Goal: Information Seeking & Learning: Compare options

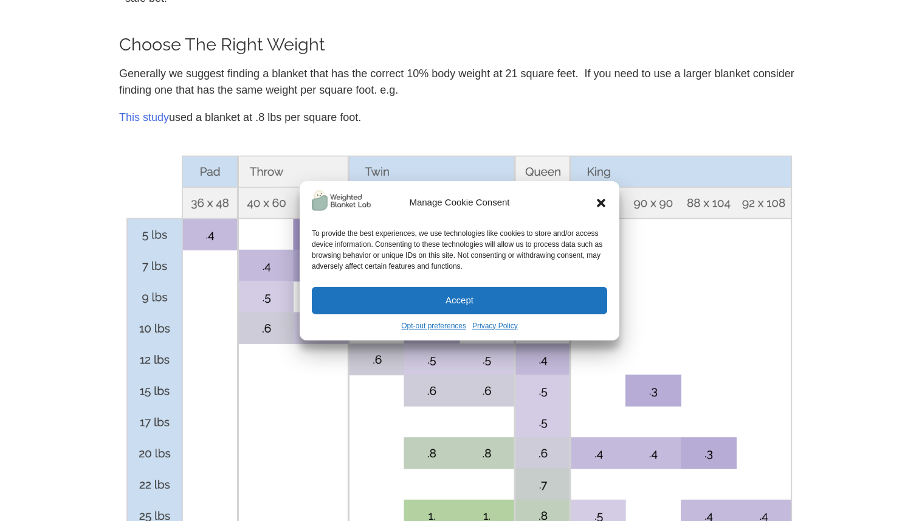
scroll to position [3942, 0]
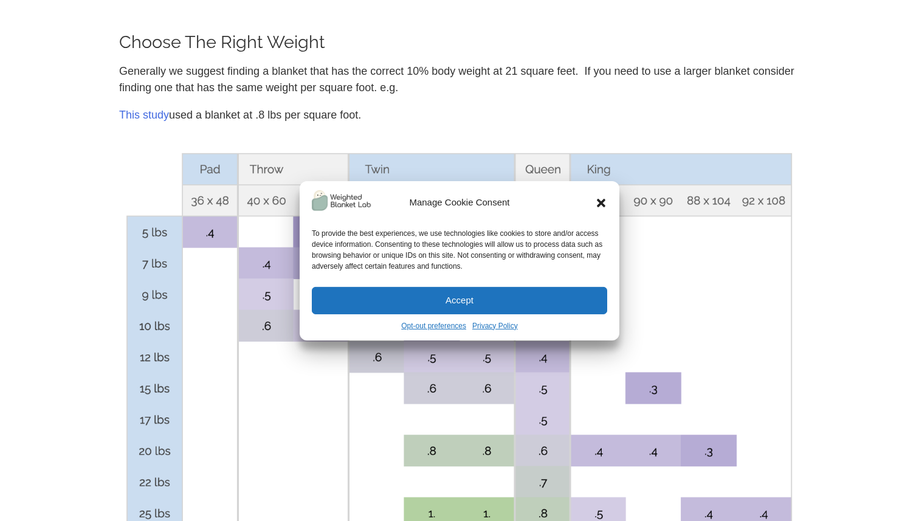
click at [604, 203] on icon "Close dialog" at bounding box center [601, 202] width 12 height 12
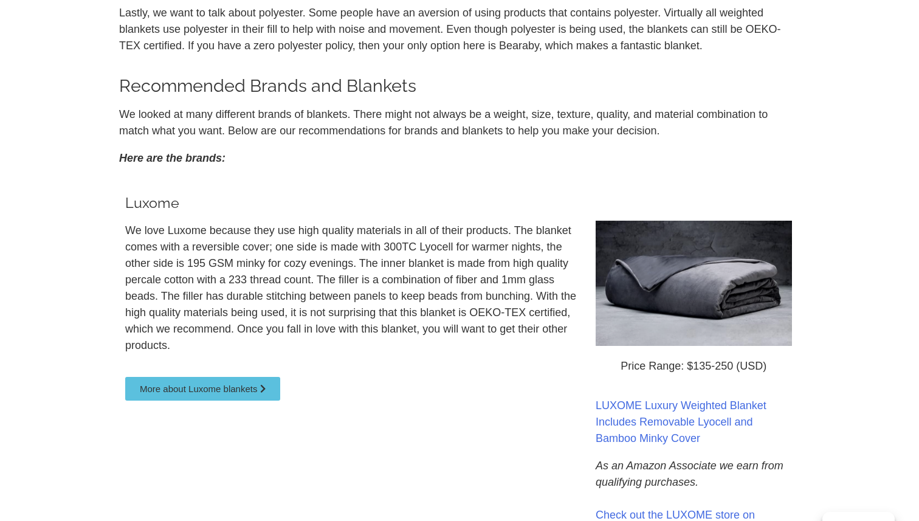
scroll to position [454, 0]
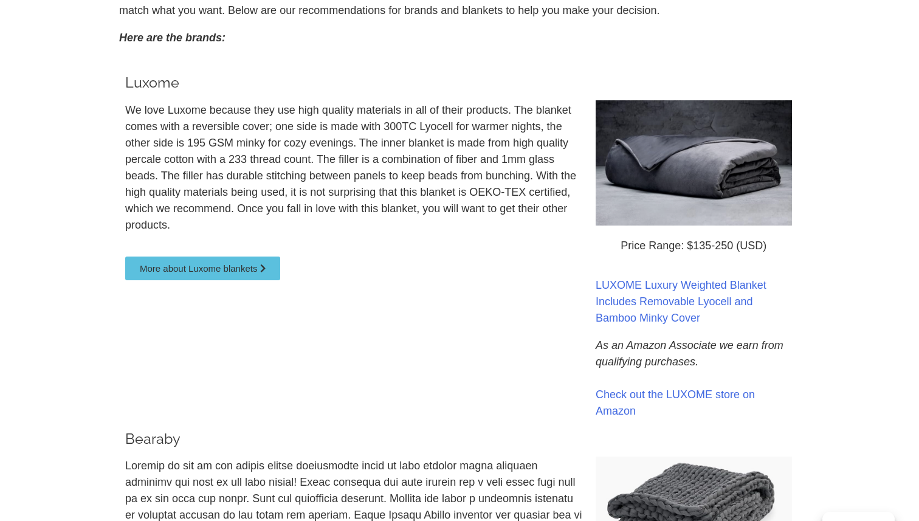
click at [207, 271] on span "More about Luxome blankets" at bounding box center [198, 268] width 117 height 9
click at [239, 269] on span "More about Luxome blankets" at bounding box center [198, 268] width 117 height 9
click at [646, 302] on link "LUXOME Luxury Weighted Blanket Includes Removable Lyocell and Bamboo Minky Cover" at bounding box center [681, 301] width 171 height 45
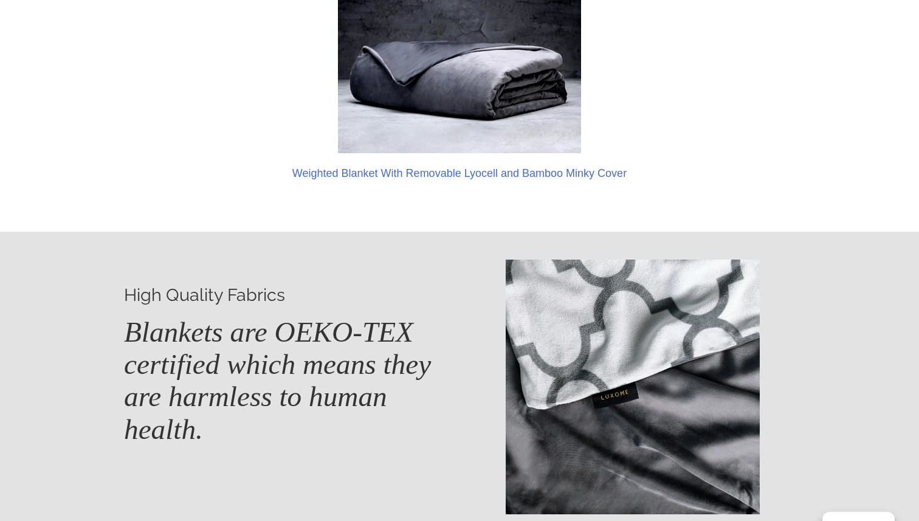
scroll to position [342, 0]
